Goal: Information Seeking & Learning: Learn about a topic

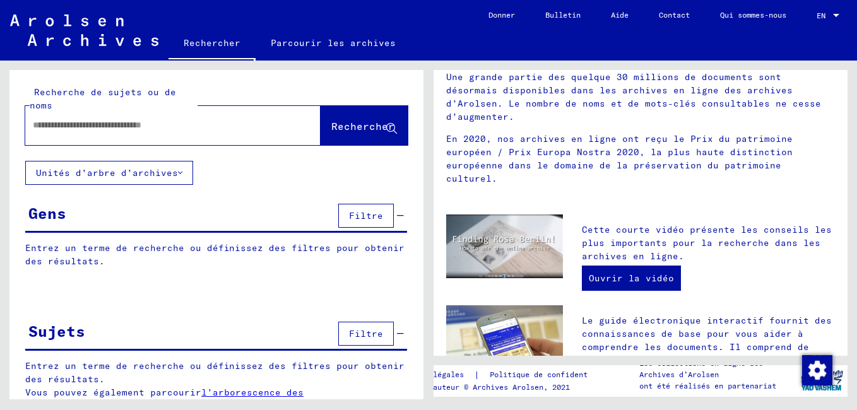
scroll to position [252, 0]
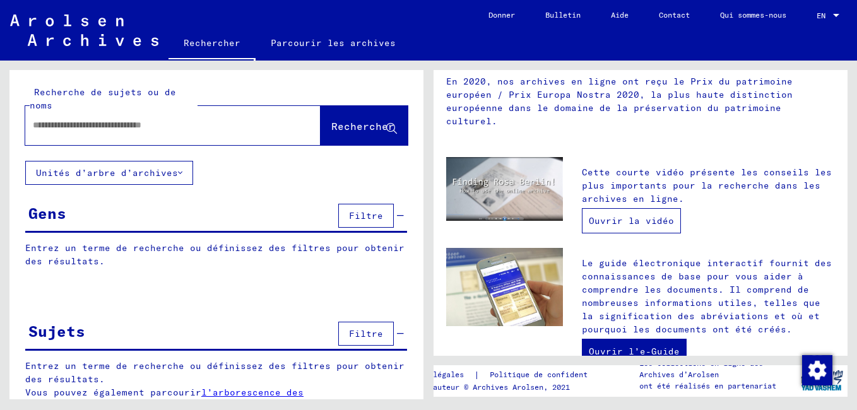
click at [656, 208] on link "Ouvrir la vidéo" at bounding box center [631, 220] width 99 height 25
click at [618, 208] on link "Ouvrir la vidéo" at bounding box center [631, 220] width 99 height 25
click at [604, 208] on link "Ouvrir la vidéo" at bounding box center [631, 220] width 99 height 25
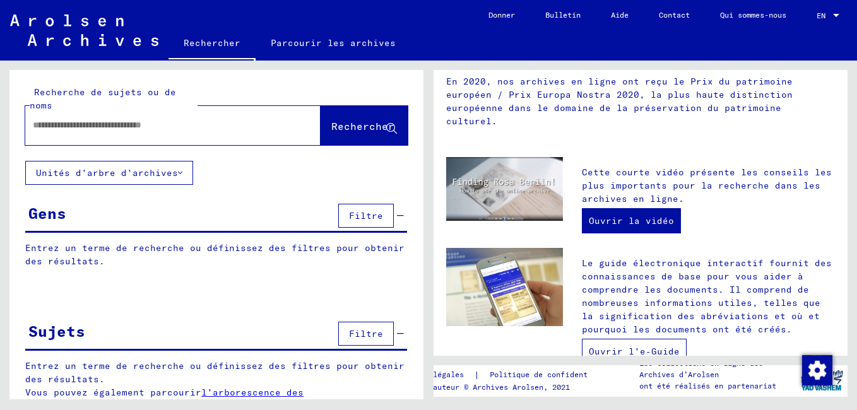
click at [612, 339] on link "Ouvrir l’e-Guide" at bounding box center [634, 351] width 105 height 25
click at [631, 339] on link "Ouvrir l’e-Guide" at bounding box center [634, 351] width 105 height 25
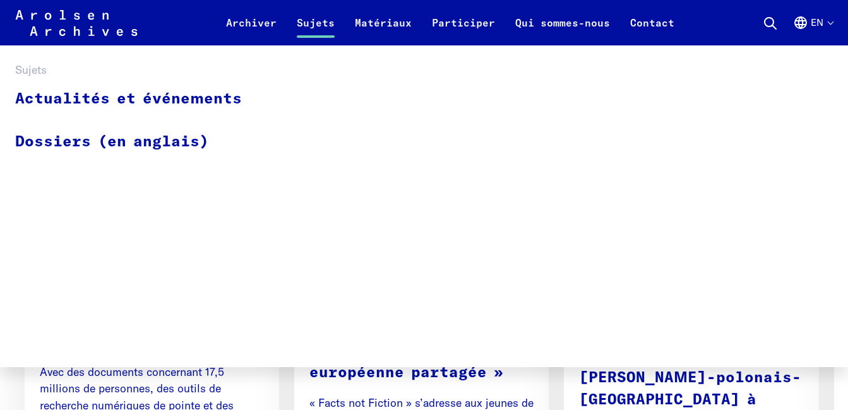
scroll to position [821, 0]
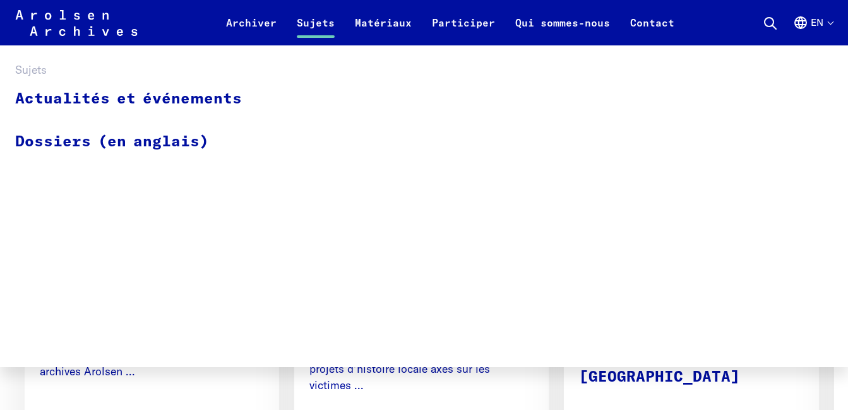
drag, startPoint x: 268, startPoint y: 332, endPoint x: 437, endPoint y: 169, distance: 234.8
click at [424, 170] on div "Actualités et événements Dossiers (en anglais)" at bounding box center [424, 206] width 848 height 322
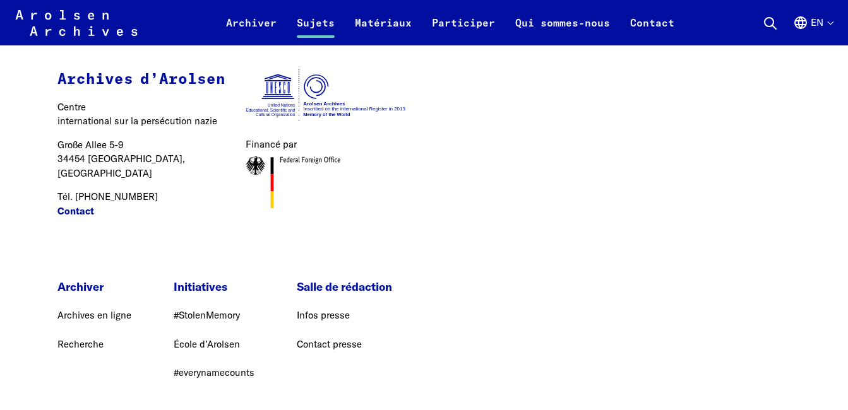
scroll to position [3028, 0]
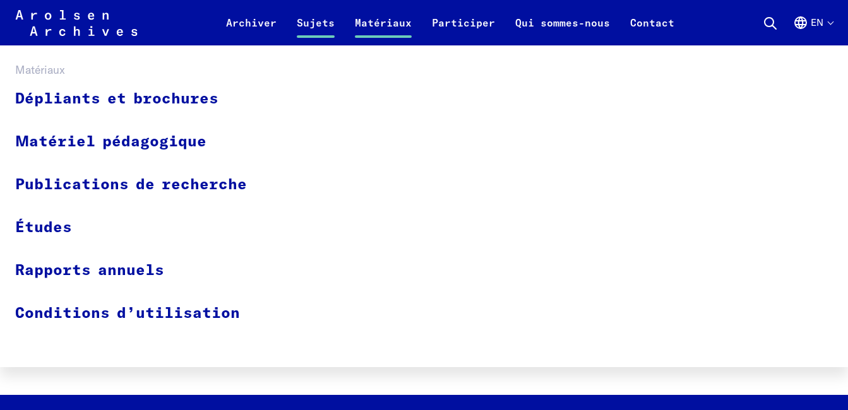
click at [360, 26] on link "Matériaux" at bounding box center [383, 30] width 77 height 30
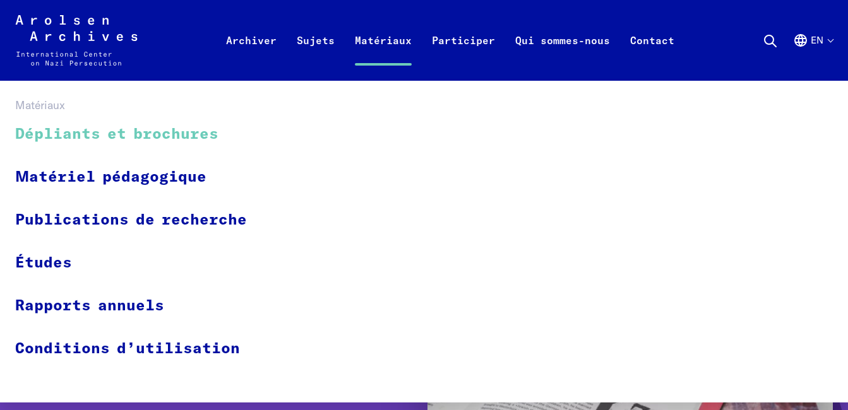
click at [134, 134] on link "Dépliants et brochures" at bounding box center [139, 135] width 248 height 42
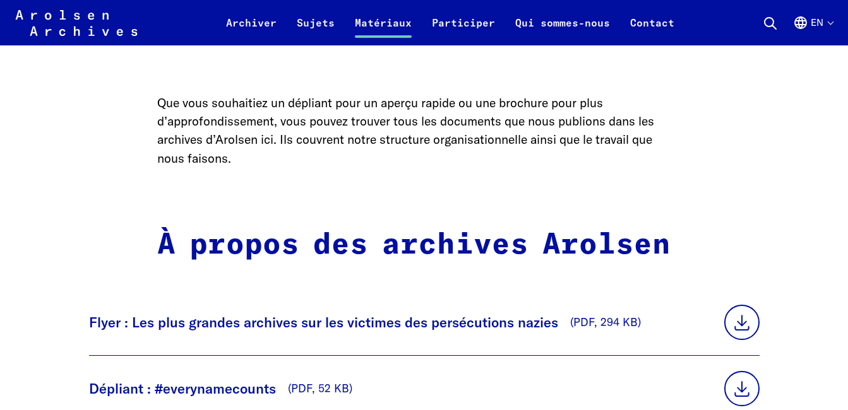
scroll to position [568, 0]
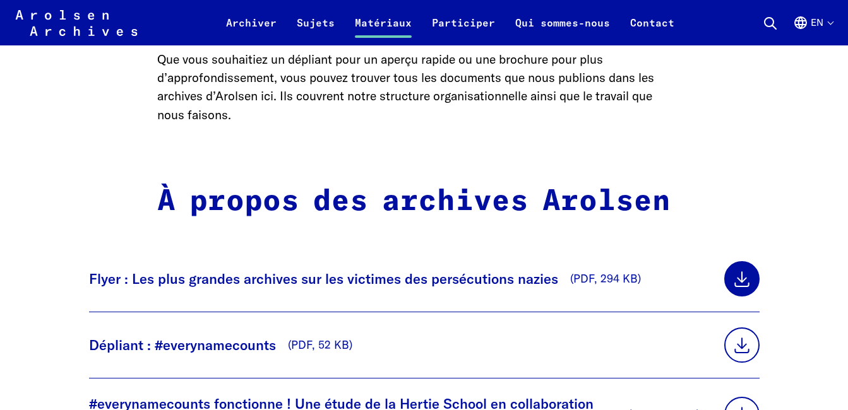
click at [724, 285] on link at bounding box center [741, 278] width 35 height 35
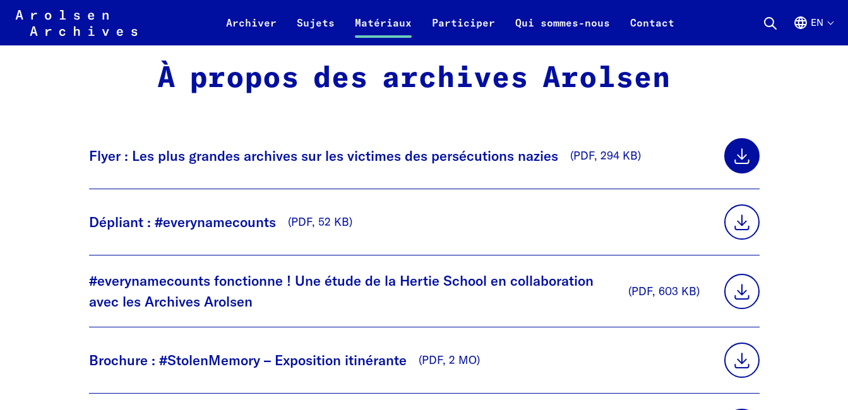
scroll to position [694, 0]
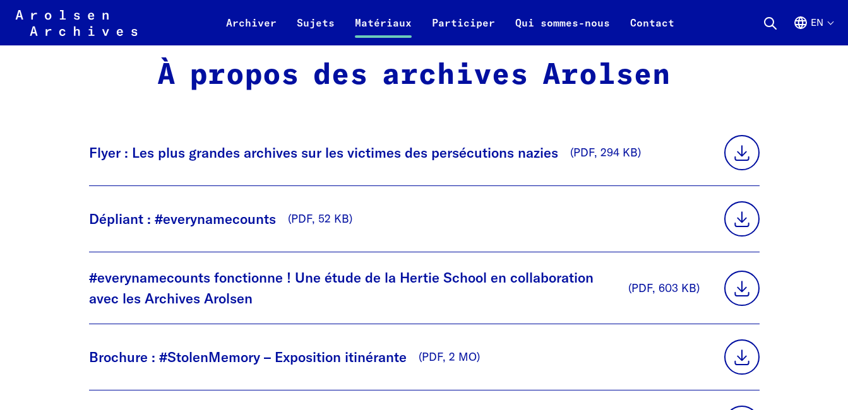
click at [807, 23] on icon "Anglais, sélection de la langue" at bounding box center [800, 22] width 15 height 15
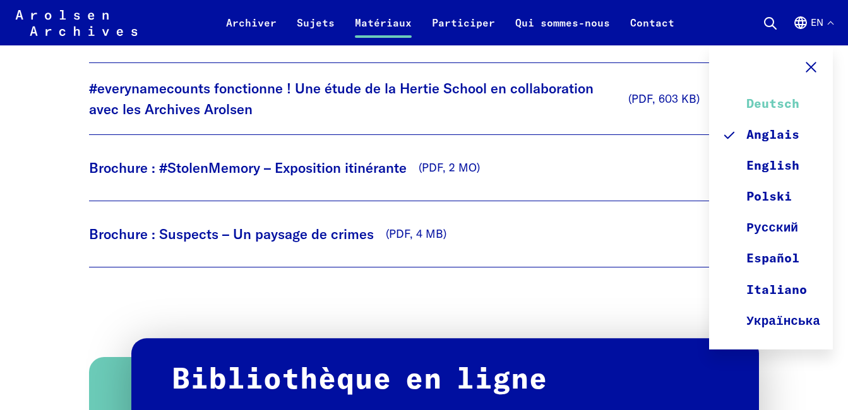
scroll to position [947, 0]
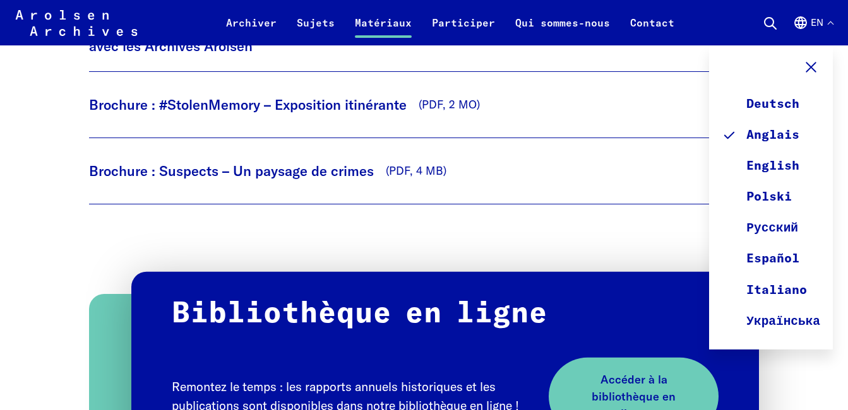
click at [808, 68] on icon at bounding box center [811, 67] width 18 height 18
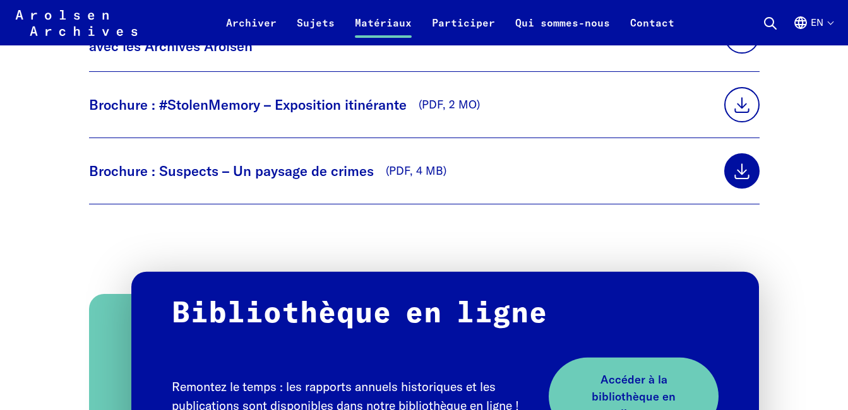
click at [724, 174] on link at bounding box center [741, 170] width 35 height 35
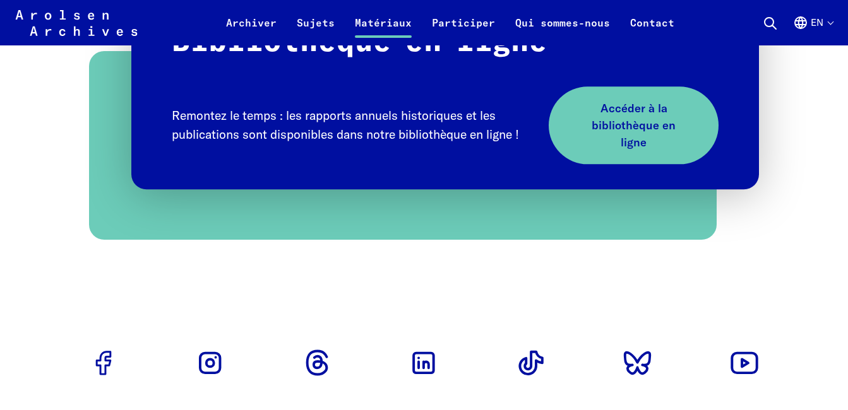
scroll to position [1199, 0]
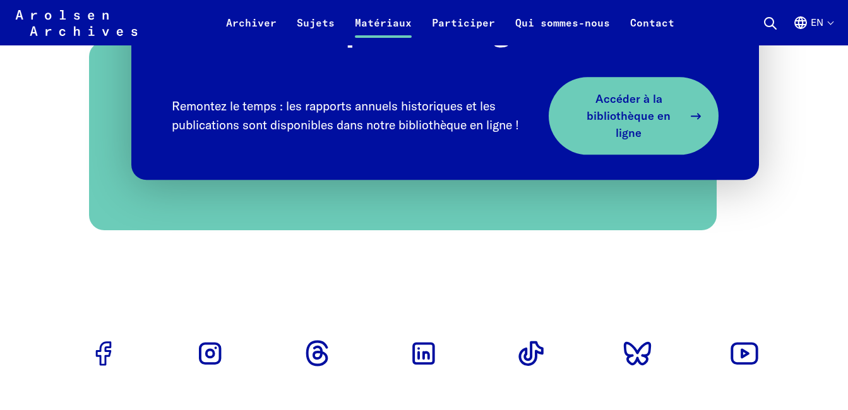
click at [604, 122] on span "Accéder à la bibliothèque en ligne" at bounding box center [629, 115] width 110 height 51
